Goal: Information Seeking & Learning: Learn about a topic

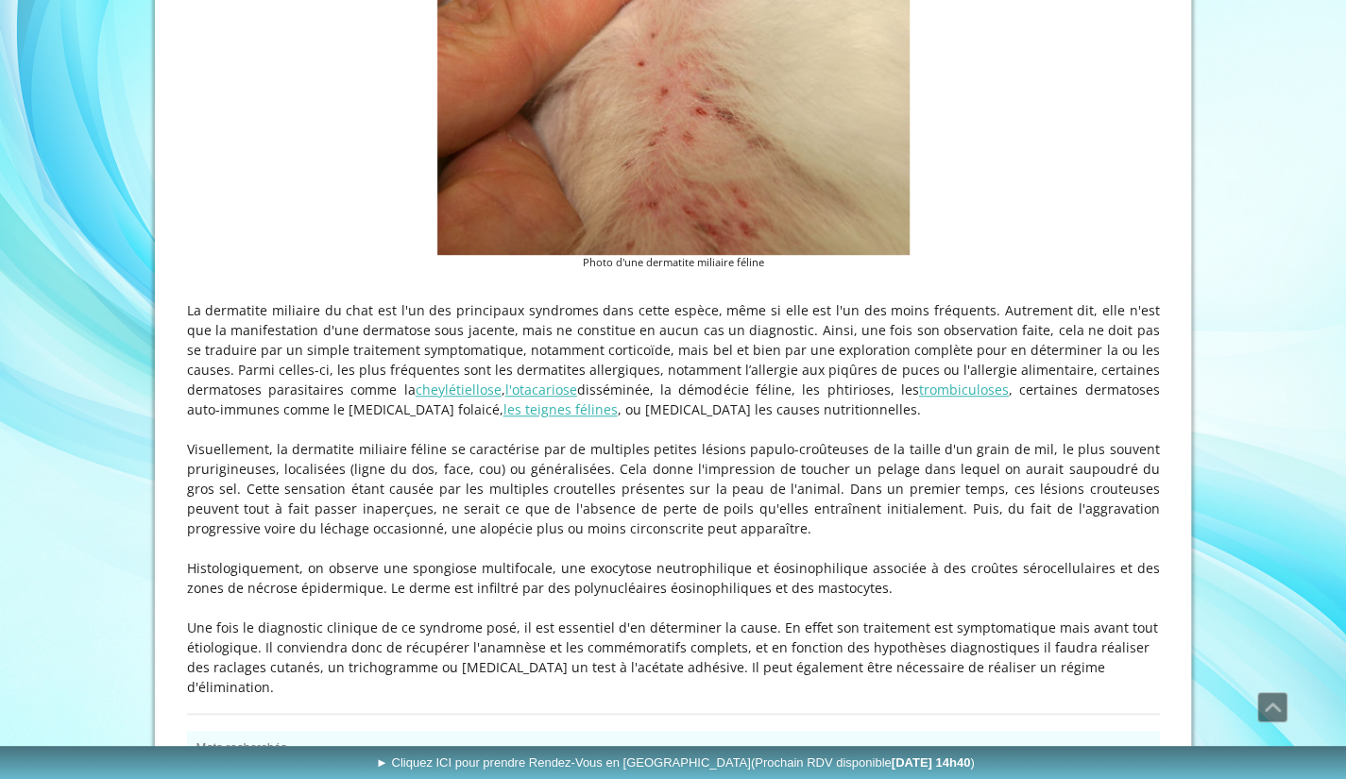
scroll to position [589, 0]
click at [503, 400] on link "les teignes félines" at bounding box center [560, 407] width 114 height 18
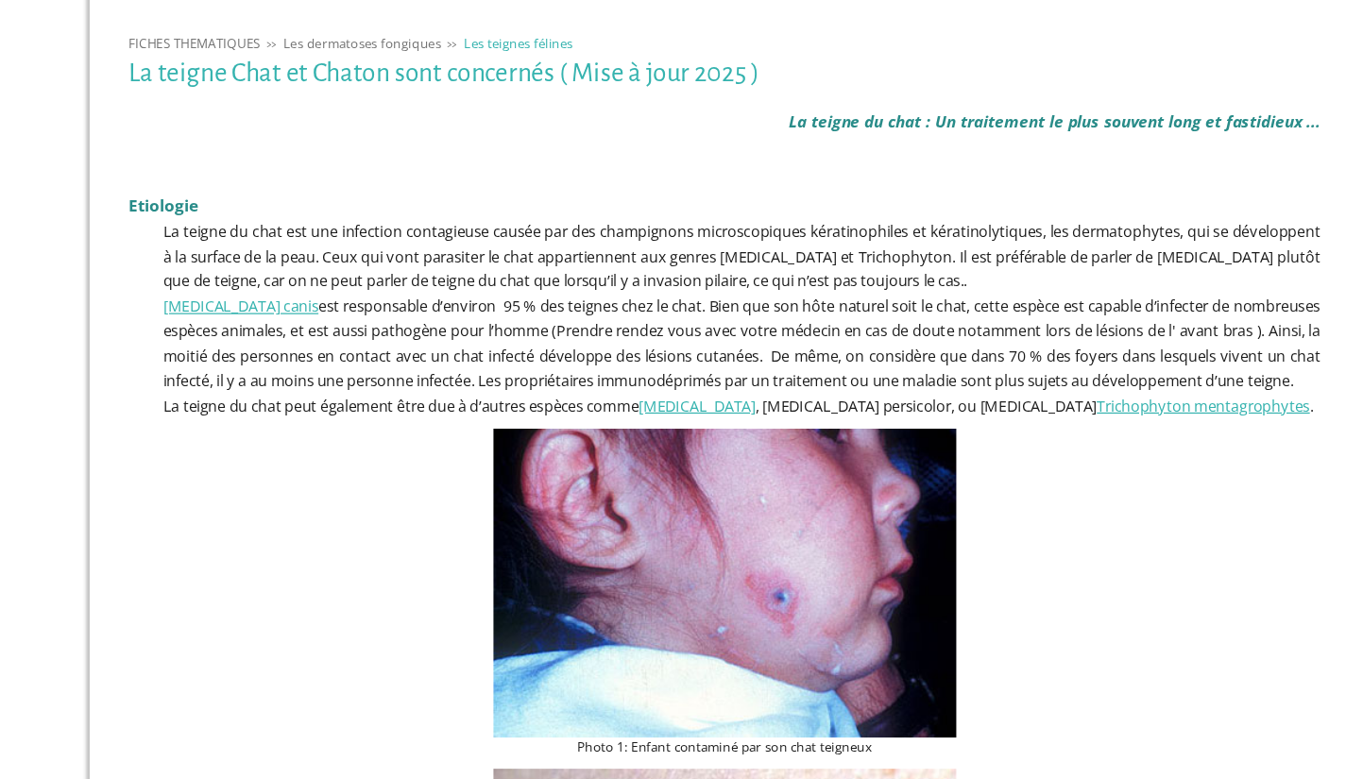
scroll to position [294, 0]
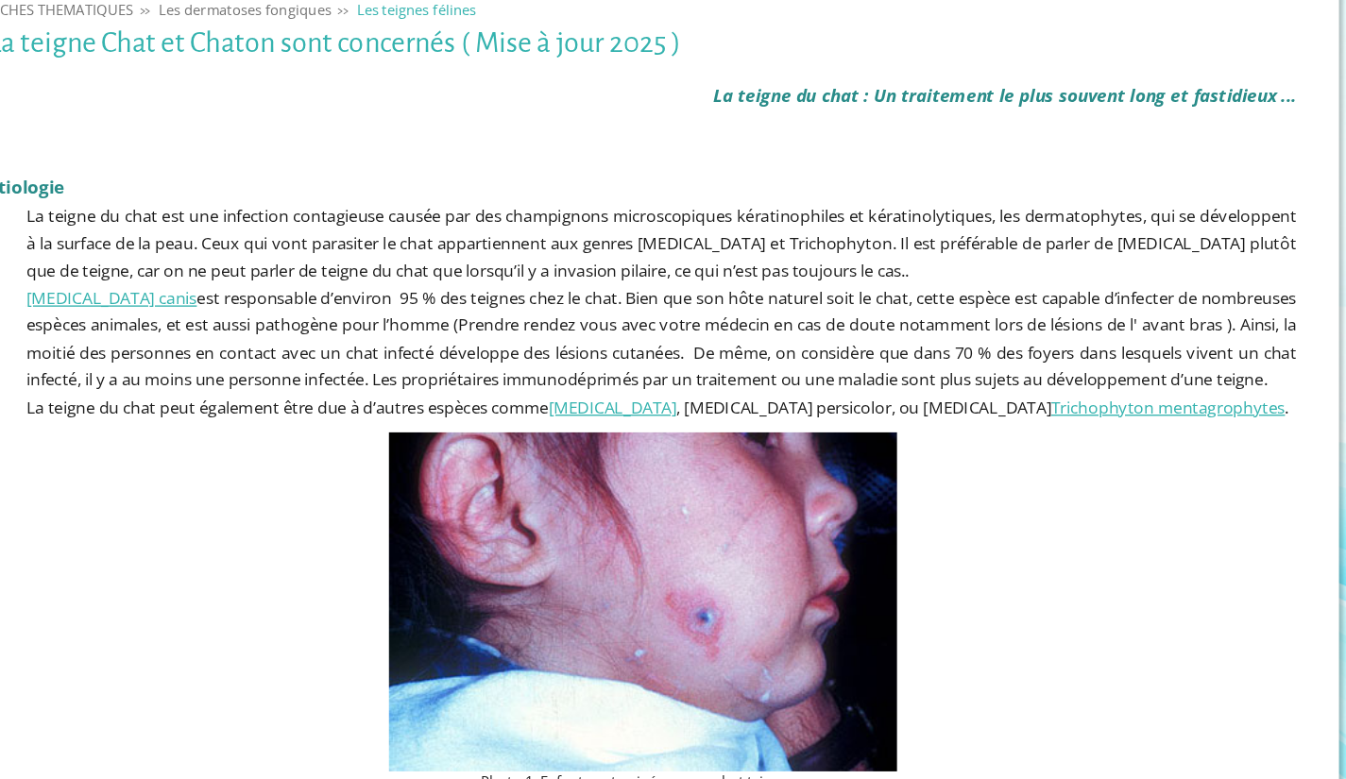
drag, startPoint x: 0, startPoint y: 0, endPoint x: 459, endPoint y: 408, distance: 614.0
click at [459, 395] on p "[MEDICAL_DATA] canis est responsable d’environ 95 % des teignes chez le chat. B…" at bounding box center [673, 353] width 973 height 81
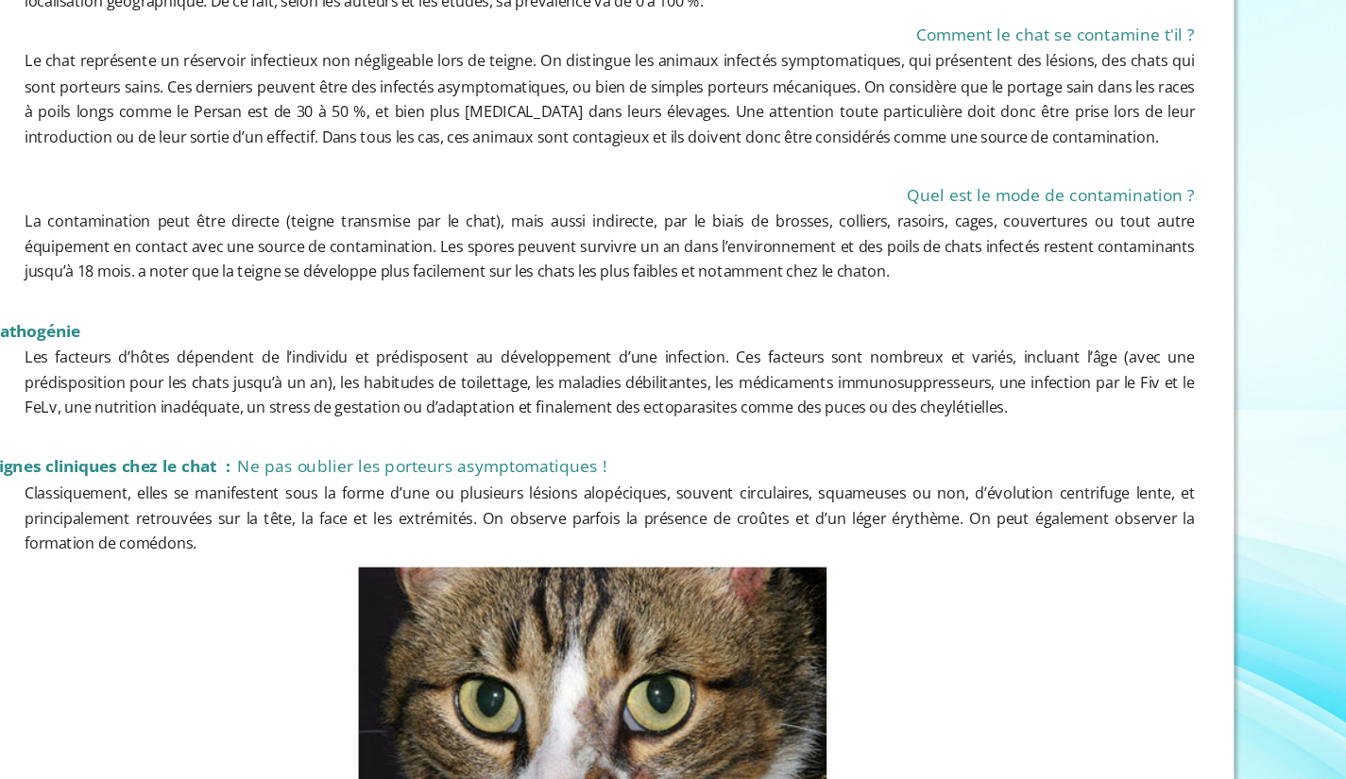
scroll to position [1749, 0]
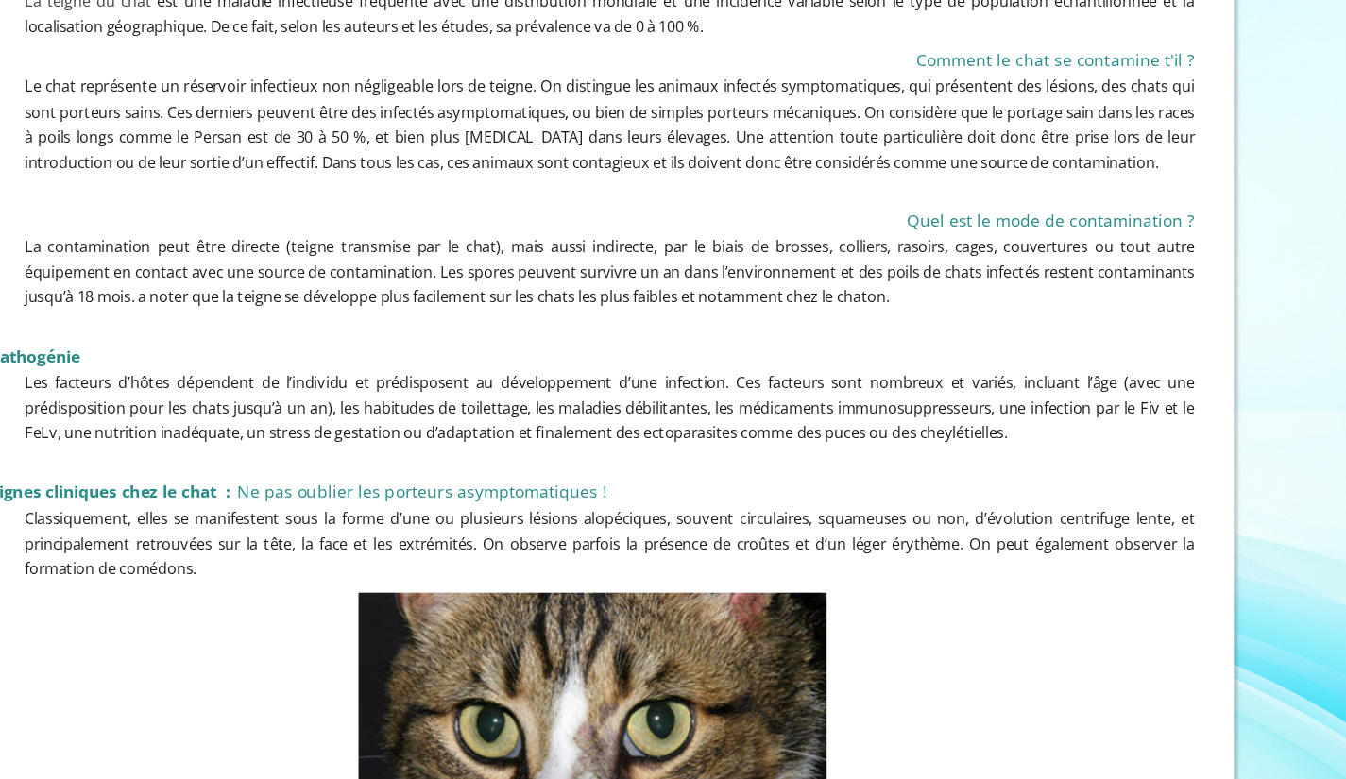
click at [589, 246] on span "La contamination peut être directe (teigne transmise par le chat), mais aussi i…" at bounding box center [687, 220] width 944 height 58
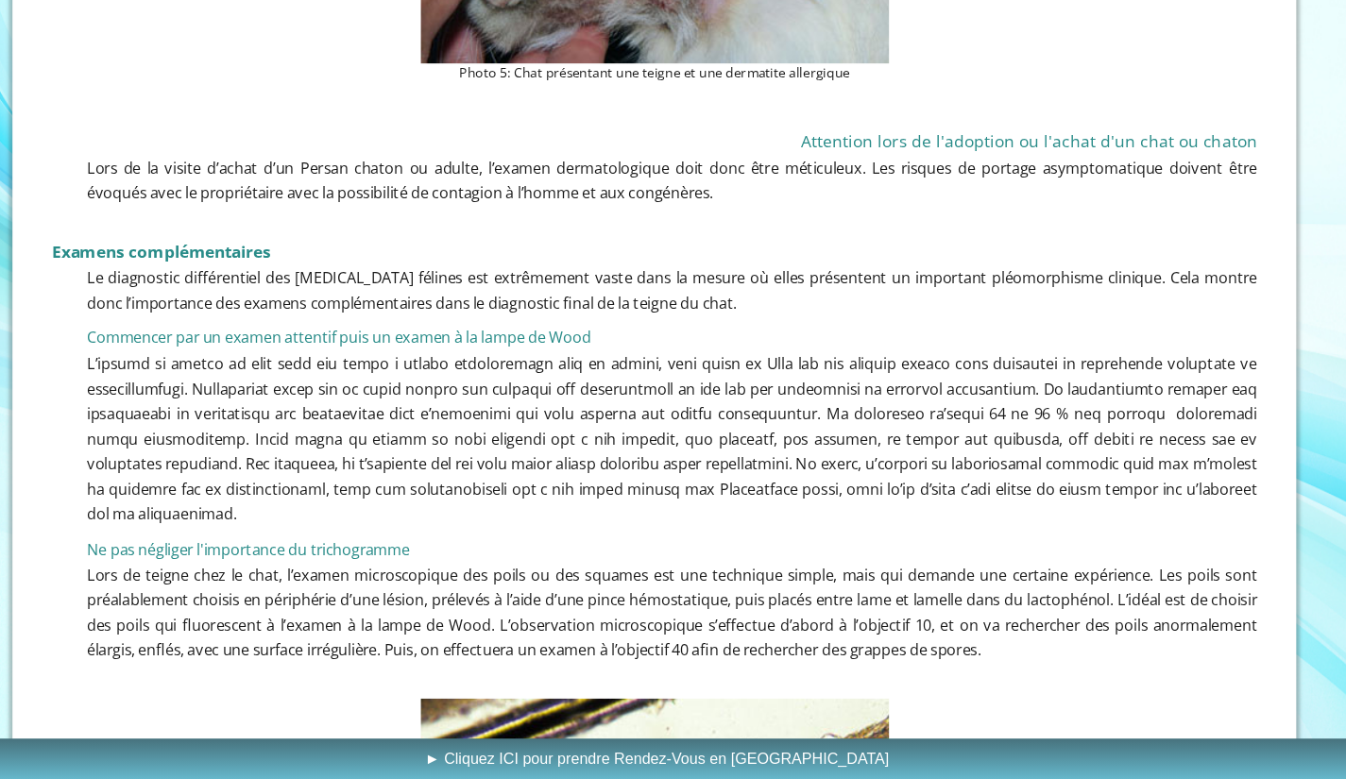
scroll to position [3012, 0]
click at [985, 487] on span at bounding box center [687, 503] width 944 height 139
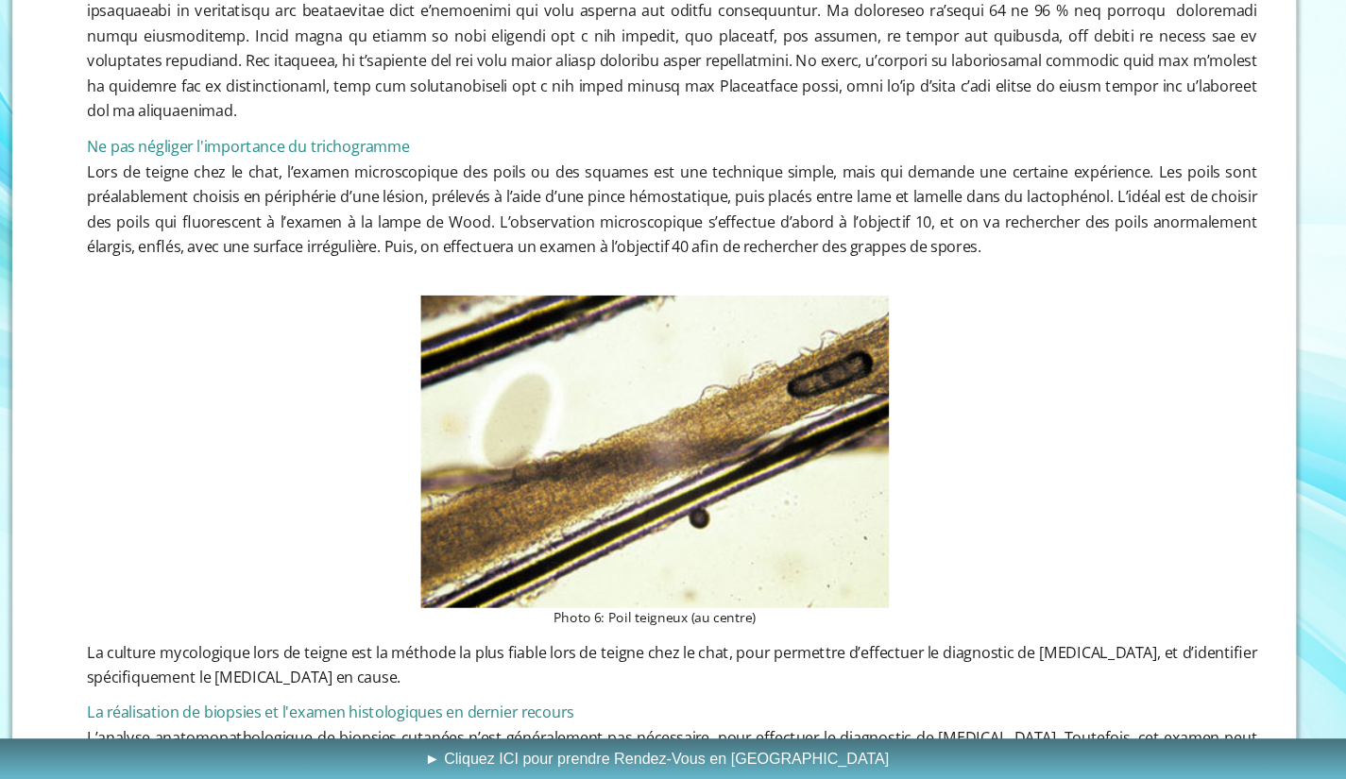
scroll to position [3339, 0]
